Goal: Task Accomplishment & Management: Complete application form

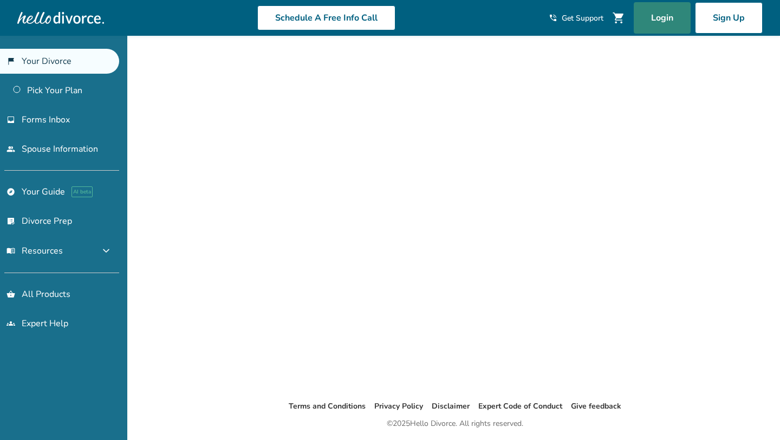
click at [668, 18] on link "Login" at bounding box center [662, 17] width 57 height 31
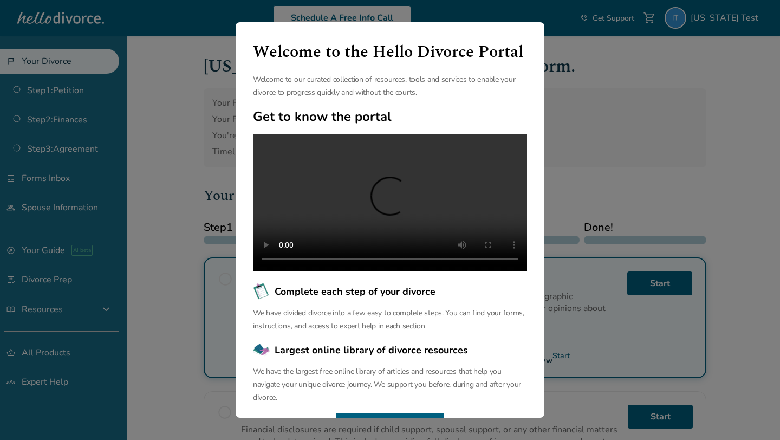
scroll to position [53, 0]
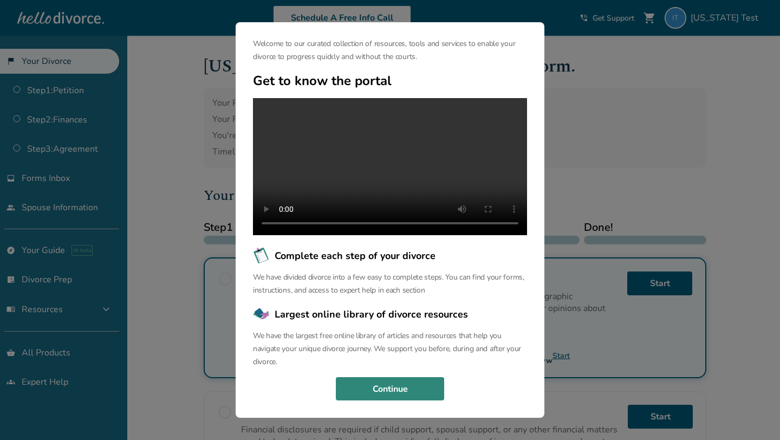
click at [374, 396] on button "Continue" at bounding box center [390, 389] width 108 height 24
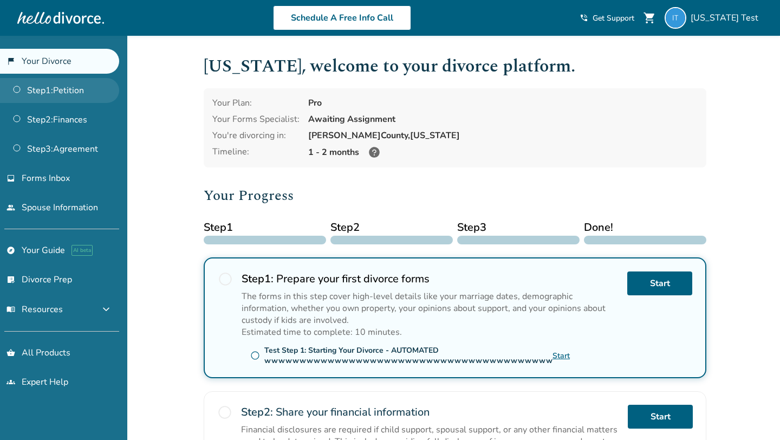
click at [86, 89] on link "Step 1 : Petition" at bounding box center [59, 90] width 119 height 25
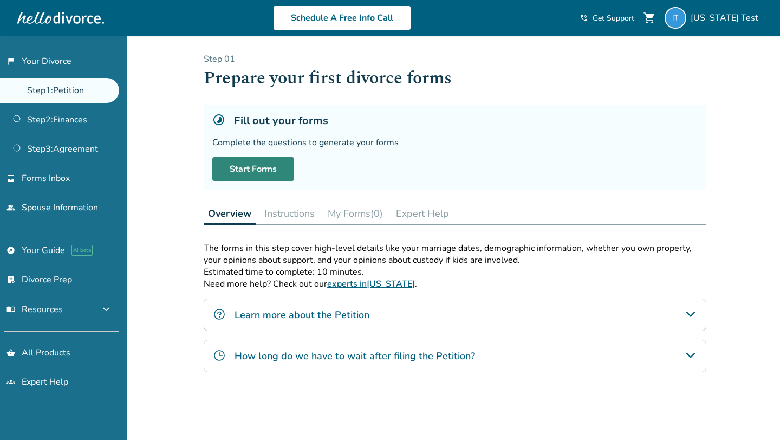
click at [254, 167] on link "Start Forms" at bounding box center [253, 169] width 82 height 24
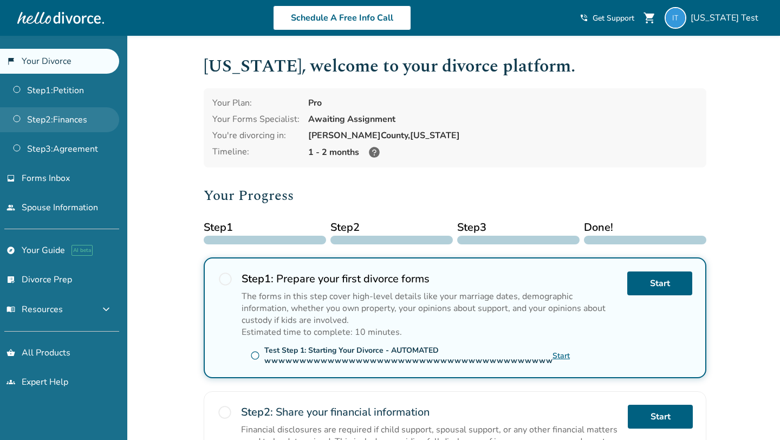
click at [53, 111] on link "Step 2 : Finances" at bounding box center [59, 119] width 119 height 25
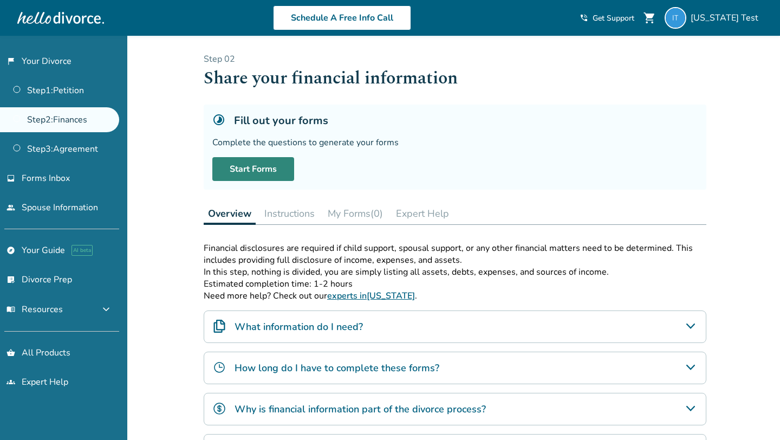
click at [254, 170] on link "Start Forms" at bounding box center [253, 169] width 82 height 24
click at [253, 178] on link "Start Forms" at bounding box center [253, 169] width 82 height 24
